Goal: Task Accomplishment & Management: Complete application form

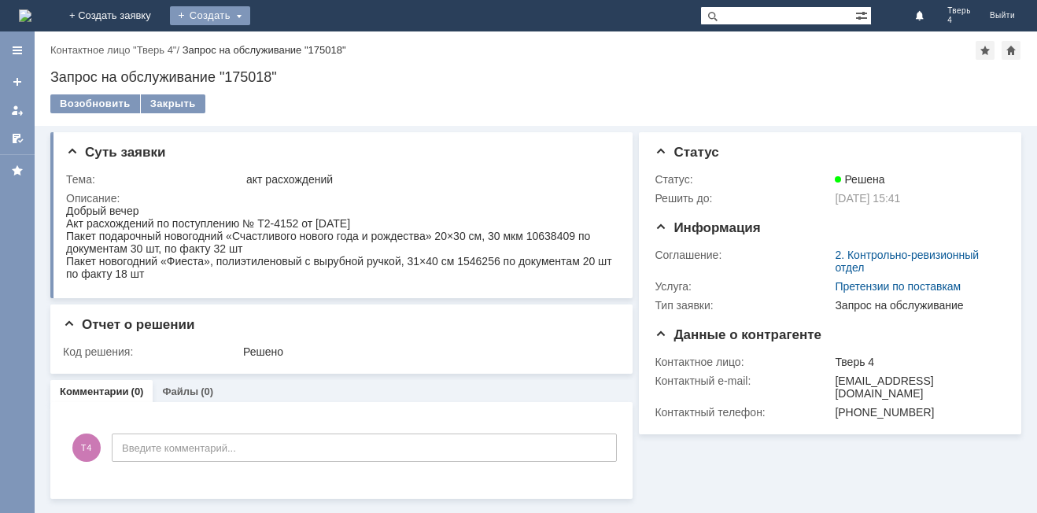
click at [250, 13] on div "Создать" at bounding box center [210, 15] width 80 height 19
click at [293, 42] on link "Заявка" at bounding box center [233, 47] width 120 height 19
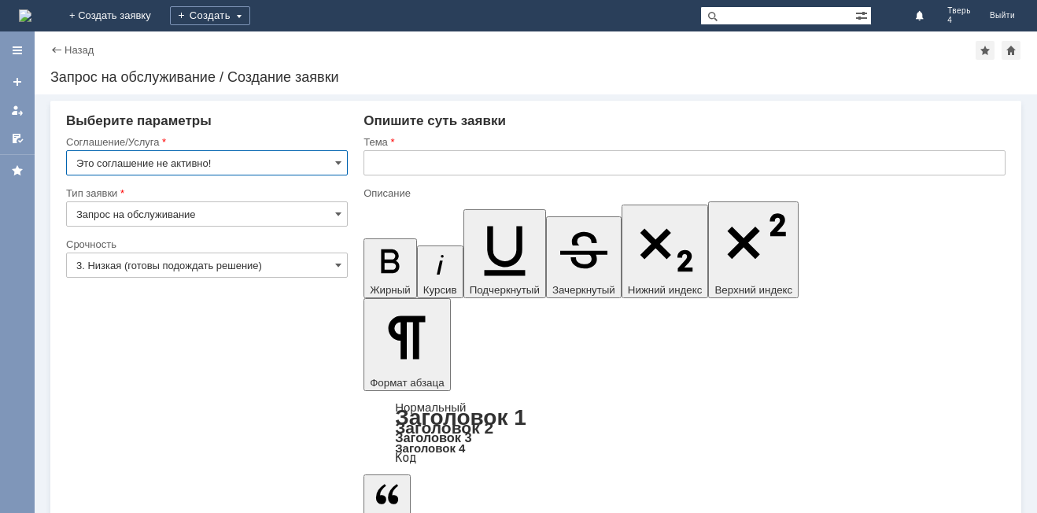
click at [235, 159] on input "Это соглашение не активно!" at bounding box center [207, 162] width 282 height 25
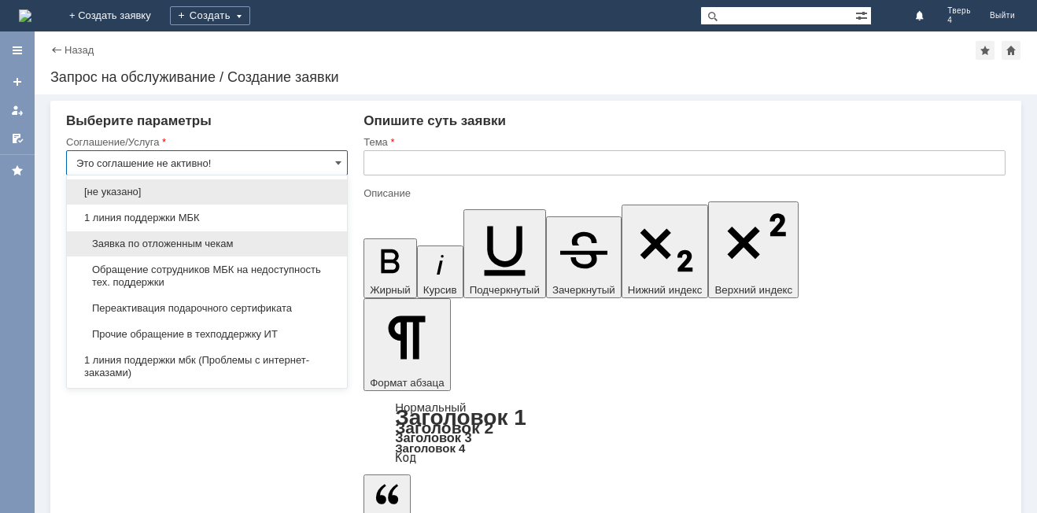
click at [190, 241] on span "Заявка по отложенным чекам" at bounding box center [206, 244] width 261 height 13
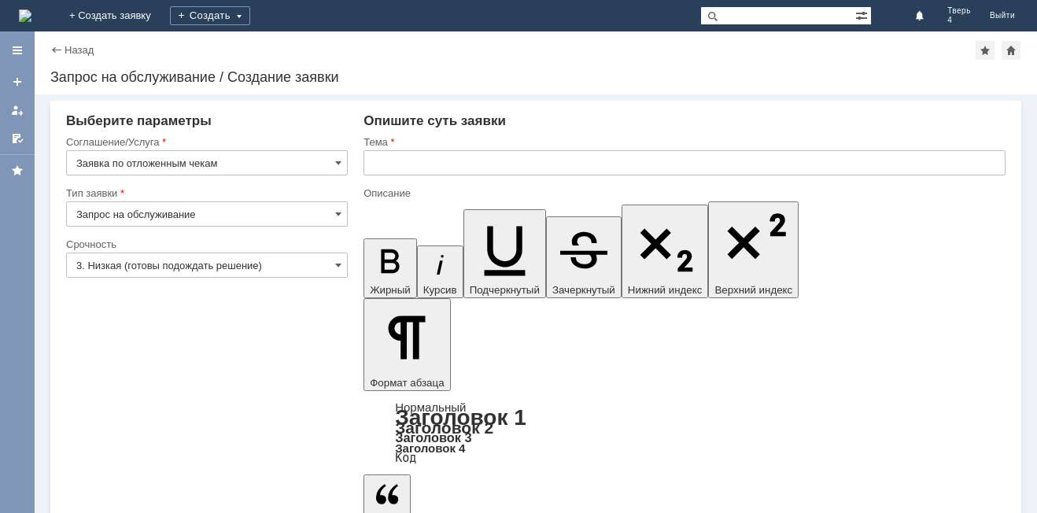
type input "Заявка по отложенным чекам"
click at [375, 161] on input "text" at bounding box center [685, 162] width 642 height 25
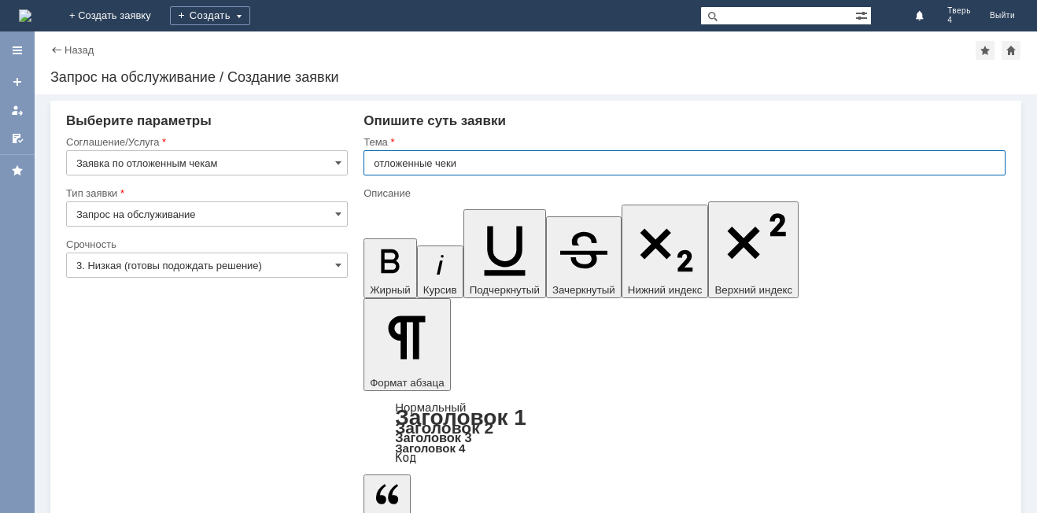
type input "отложенные чеки"
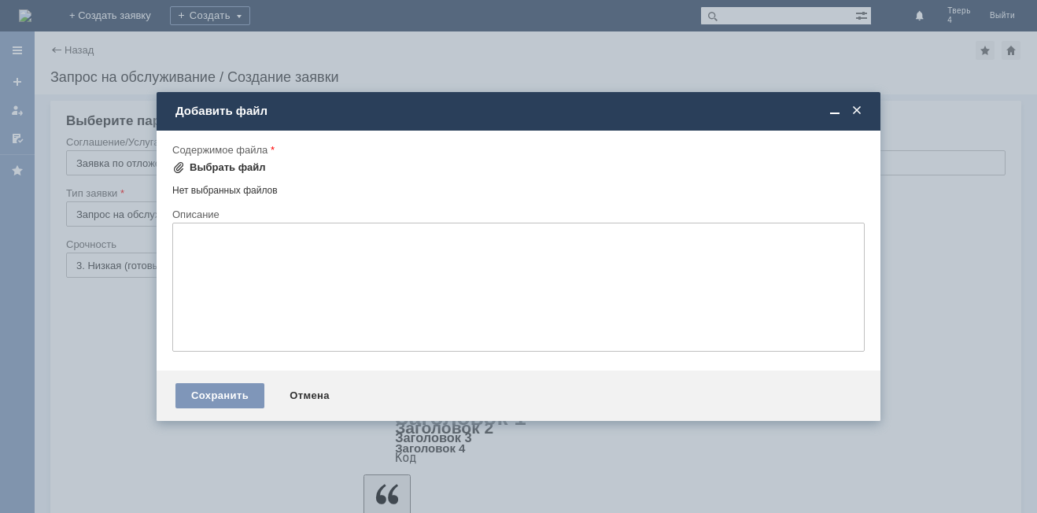
click at [218, 163] on div "Выбрать файл" at bounding box center [228, 167] width 76 height 13
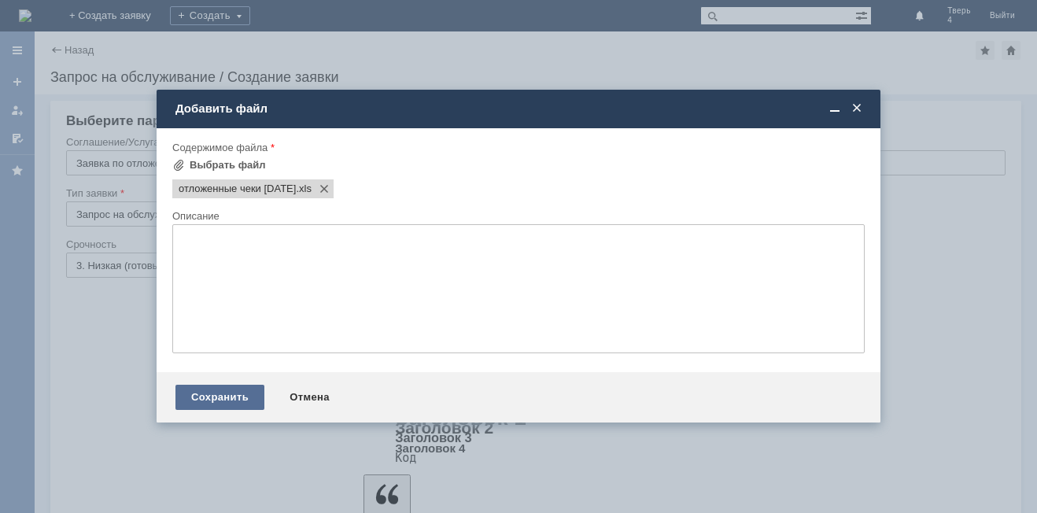
click at [211, 402] on div "Сохранить" at bounding box center [220, 397] width 89 height 25
